Goal: Information Seeking & Learning: Learn about a topic

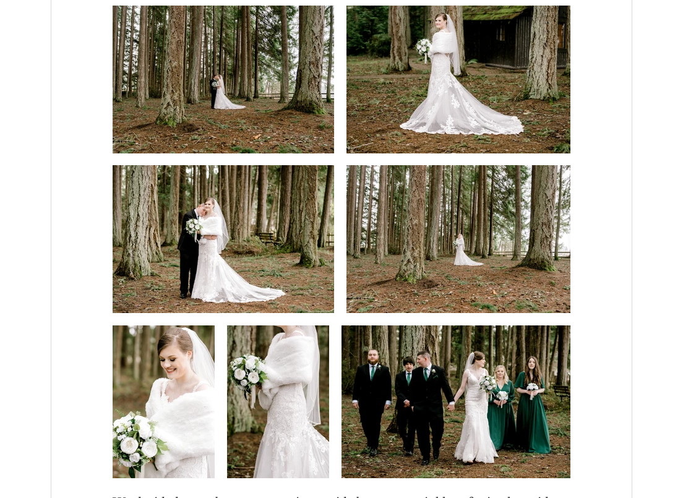
scroll to position [1423, 0]
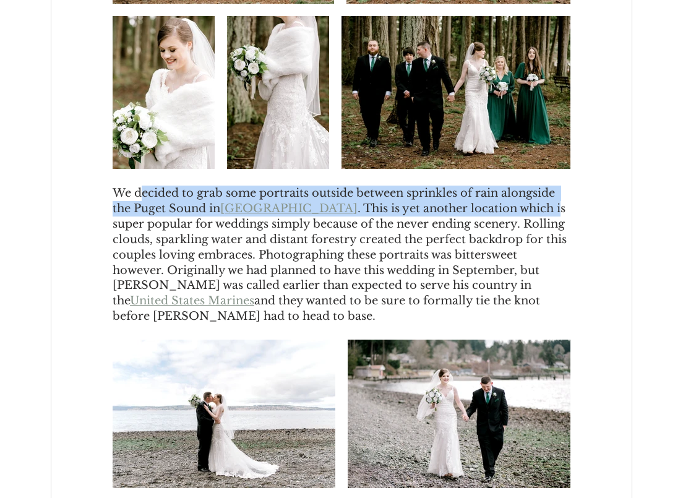
drag, startPoint x: 146, startPoint y: 225, endPoint x: 554, endPoint y: 246, distance: 408.9
click at [554, 246] on span "We decided to grab some portraits outside between sprinkles of rain alongside t…" at bounding box center [342, 255] width 458 height 139
click at [554, 246] on span ". This is yet another location which is super popular for weddings simply becau…" at bounding box center [341, 255] width 457 height 106
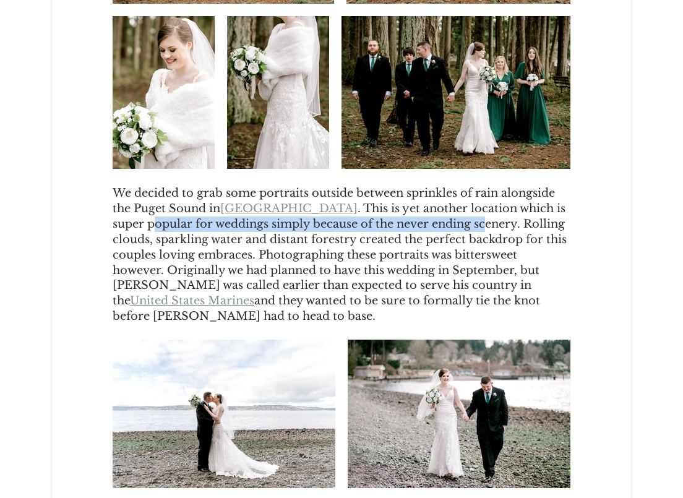
drag, startPoint x: 161, startPoint y: 260, endPoint x: 487, endPoint y: 267, distance: 326.2
click at [487, 266] on span ". This is yet another location which is super popular for weddings simply becau…" at bounding box center [341, 255] width 457 height 106
click at [487, 267] on span ". This is yet another location which is super popular for weddings simply becau…" at bounding box center [341, 255] width 457 height 106
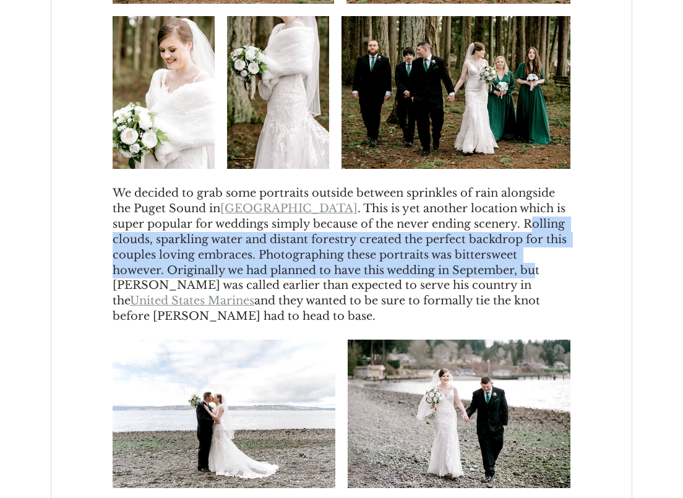
drag, startPoint x: 535, startPoint y: 256, endPoint x: 540, endPoint y: 304, distance: 48.0
click at [540, 304] on span ". This is yet another location which is super popular for weddings simply becau…" at bounding box center [341, 255] width 457 height 106
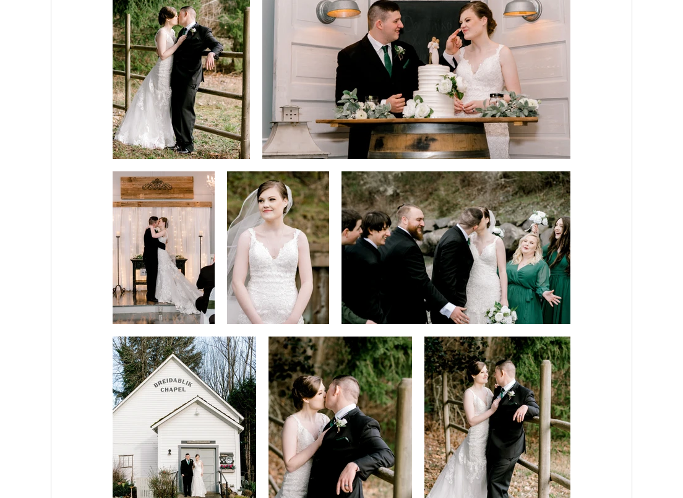
scroll to position [2785, 0]
